Goal: Task Accomplishment & Management: Use online tool/utility

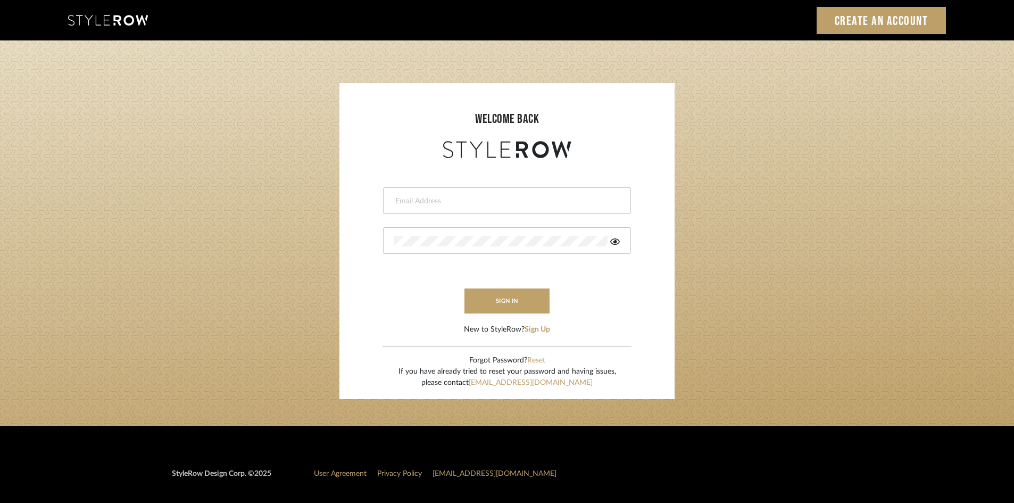
click at [437, 202] on input "email" at bounding box center [505, 201] width 223 height 11
type input "[PERSON_NAME][EMAIL_ADDRESS][DOMAIN_NAME]"
click at [446, 233] on div at bounding box center [507, 240] width 248 height 27
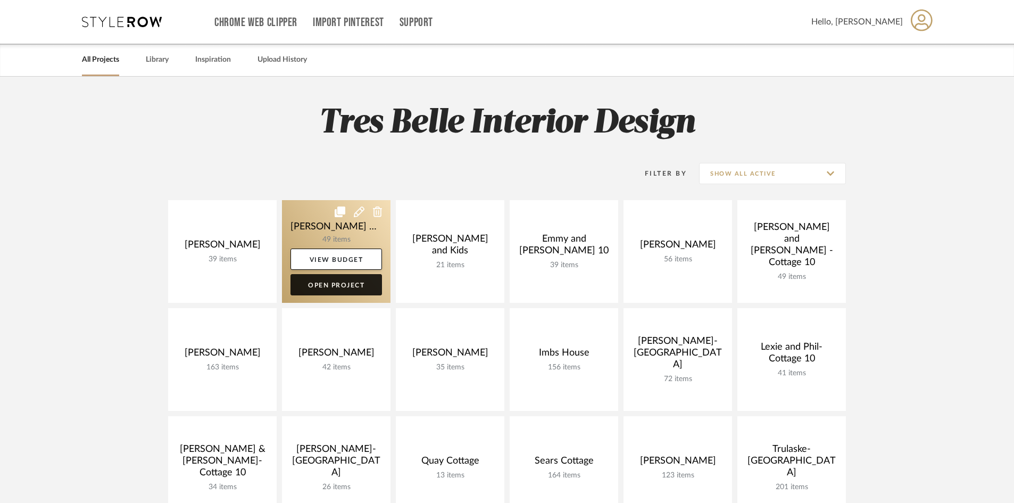
click at [332, 285] on link "Open Project" at bounding box center [335, 284] width 91 height 21
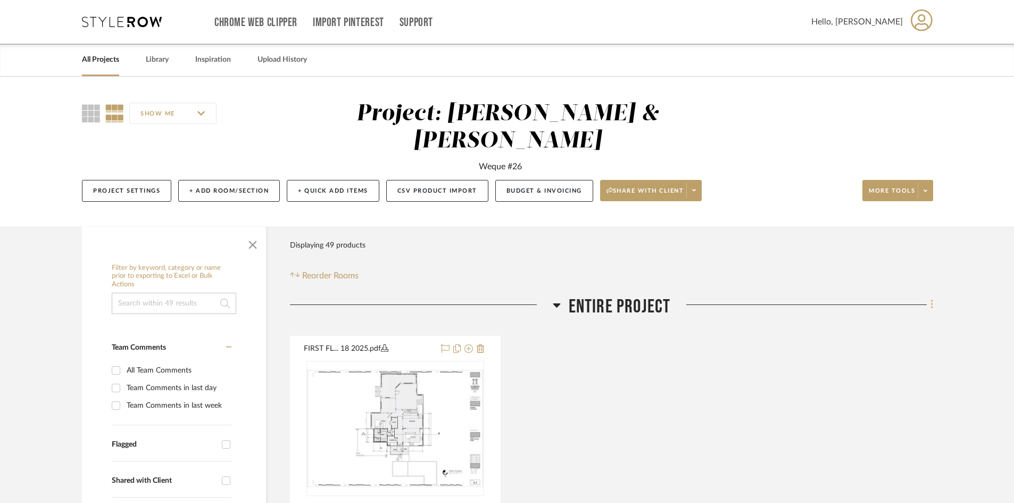
click at [930, 298] on icon at bounding box center [931, 304] width 3 height 12
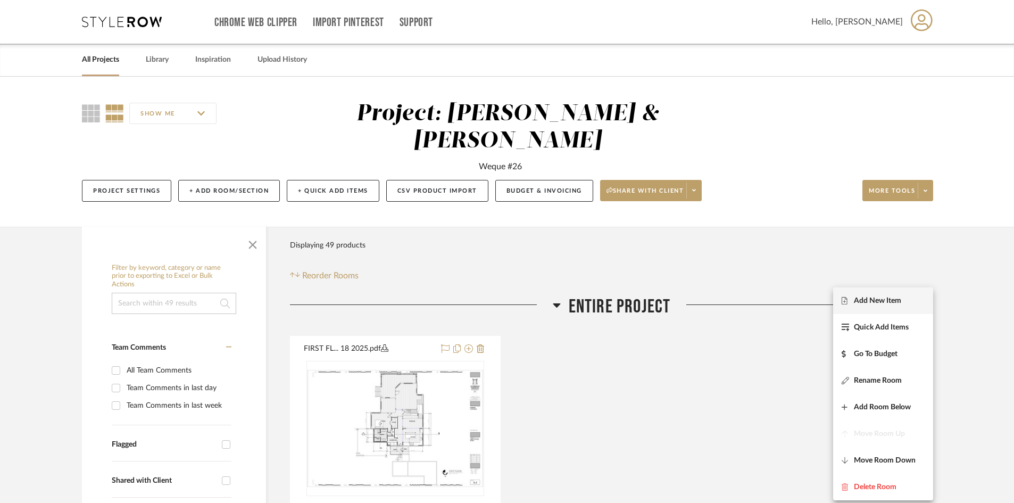
click at [884, 301] on span "Add New Item" at bounding box center [877, 300] width 47 height 9
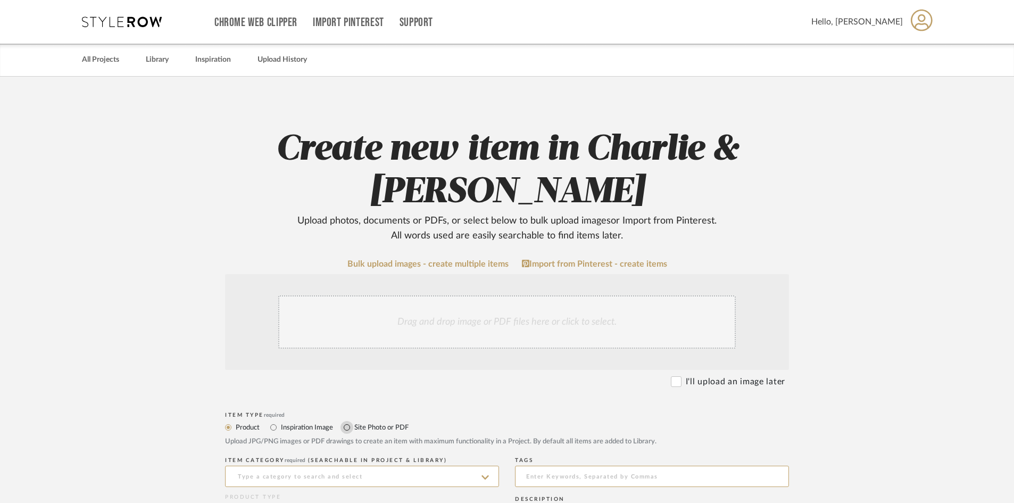
click at [347, 425] on input "Site Photo or PDF" at bounding box center [346, 427] width 13 height 13
radio input "true"
click at [357, 324] on div "Drag and drop image or PDF files here or click to select." at bounding box center [506, 321] width 457 height 53
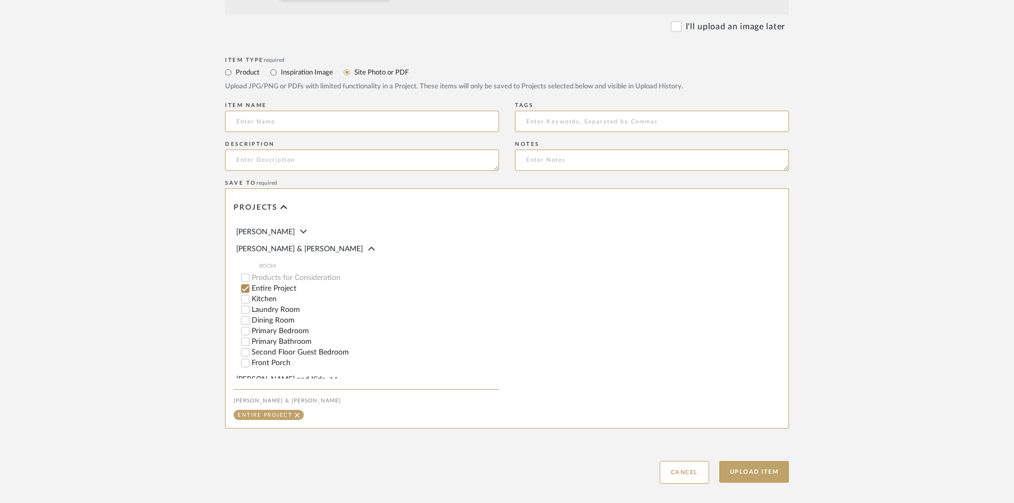
scroll to position [524, 0]
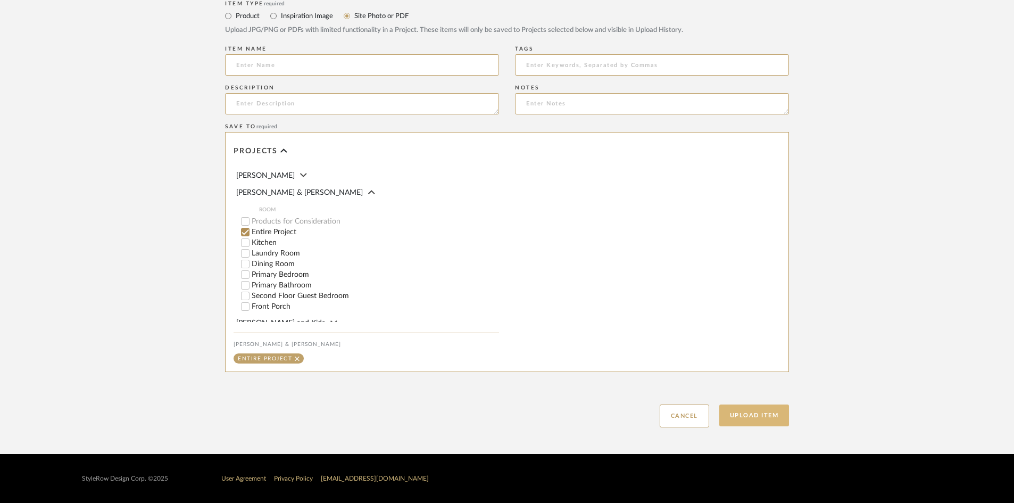
click at [744, 414] on button "Upload Item" at bounding box center [754, 415] width 70 height 22
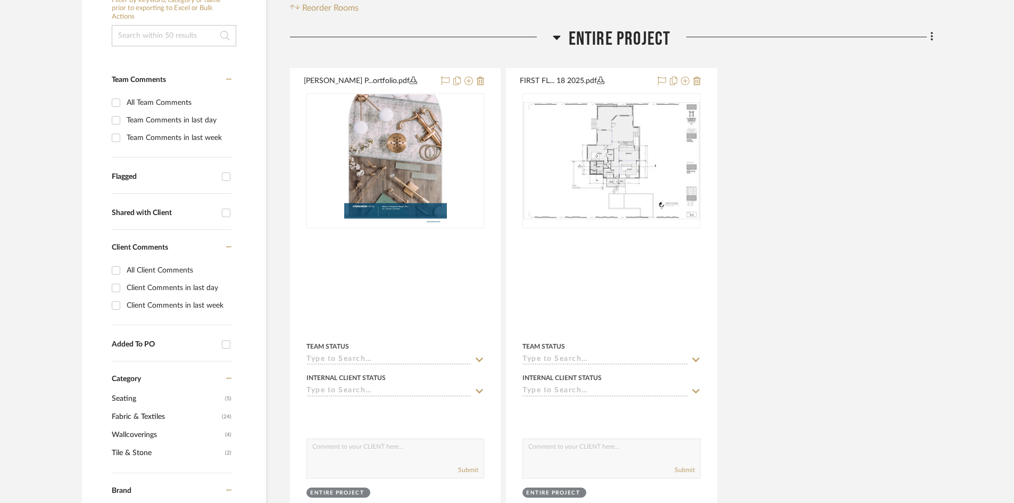
scroll to position [268, 0]
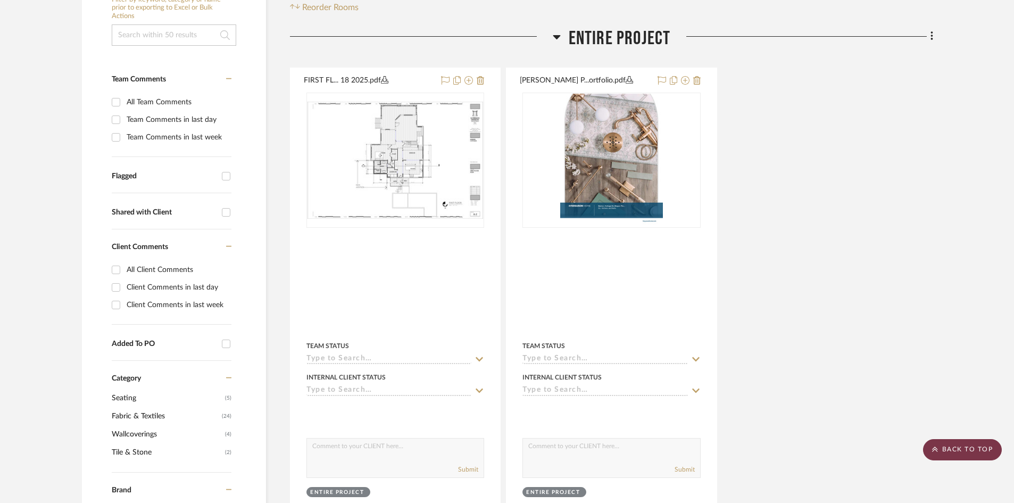
click at [959, 451] on scroll-to-top-button "BACK TO TOP" at bounding box center [962, 449] width 79 height 21
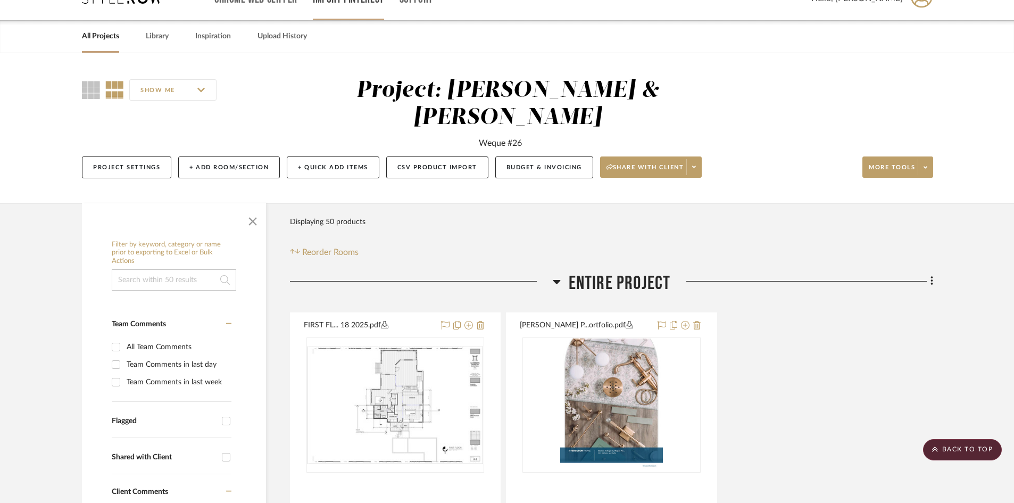
scroll to position [0, 0]
